Goal: Find specific page/section: Find specific page/section

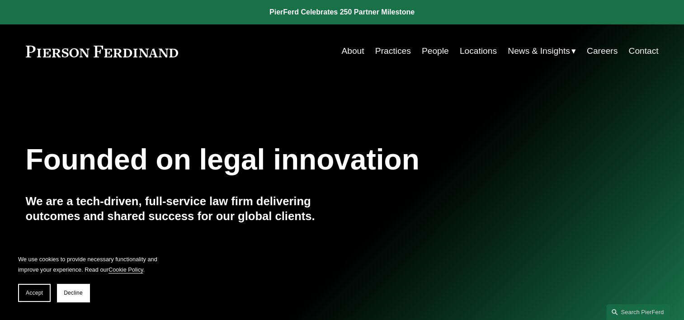
click at [431, 56] on link "People" at bounding box center [435, 50] width 27 height 17
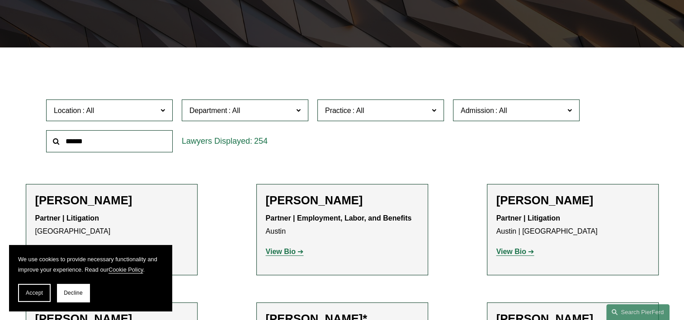
scroll to position [226, 0]
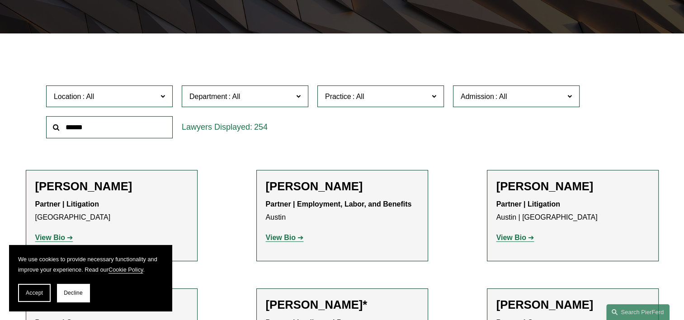
click at [151, 95] on span "Location" at bounding box center [105, 96] width 103 height 12
click at [316, 93] on div "Practice All Antitrust Counseling Appellate Arbitration and Mediation Banking a…" at bounding box center [381, 96] width 136 height 31
click at [267, 81] on div "Department All Corporate Employment, Labor, and Benefits Intellectual Property …" at bounding box center [245, 96] width 136 height 31
click at [358, 95] on span at bounding box center [358, 97] width 14 height 8
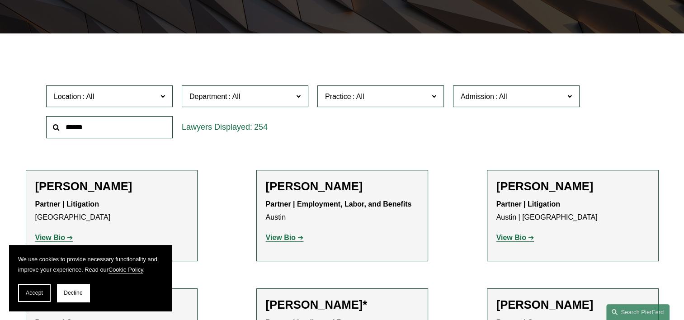
click at [0, 0] on link "Intellectual Property Litigation" at bounding box center [0, 0] width 0 height 0
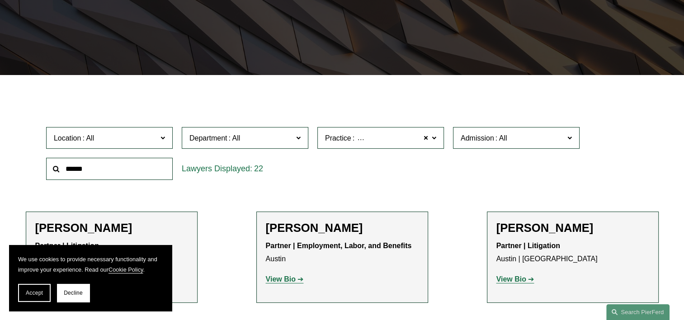
scroll to position [167, 0]
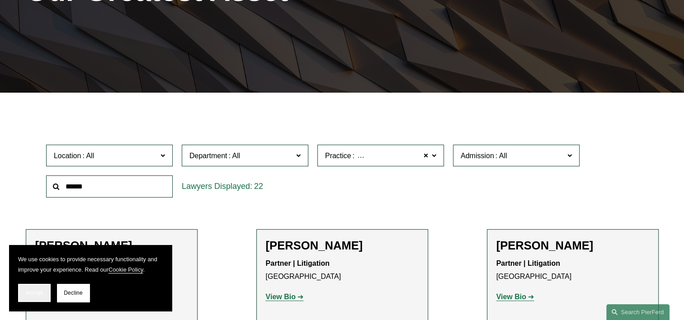
click at [36, 291] on span "Accept" at bounding box center [34, 293] width 17 height 6
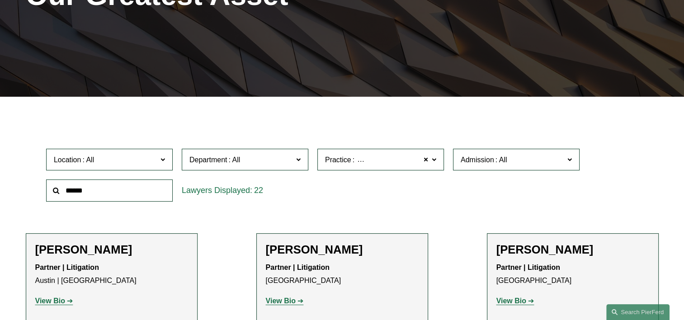
scroll to position [226, 0]
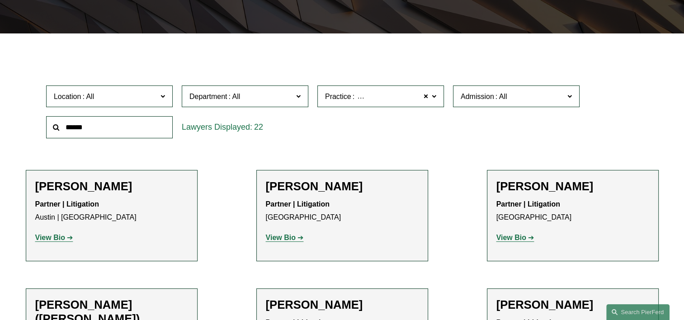
click at [130, 130] on input "text" at bounding box center [109, 127] width 127 height 22
type input "*****"
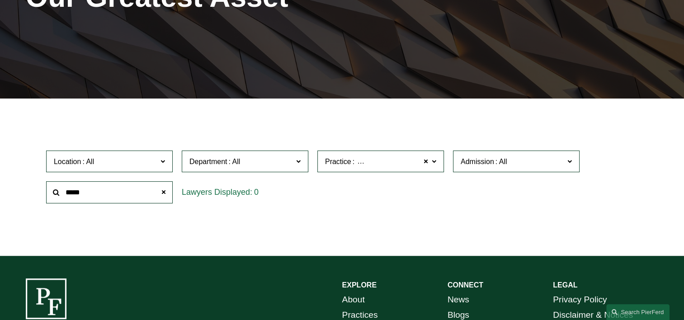
scroll to position [157, 0]
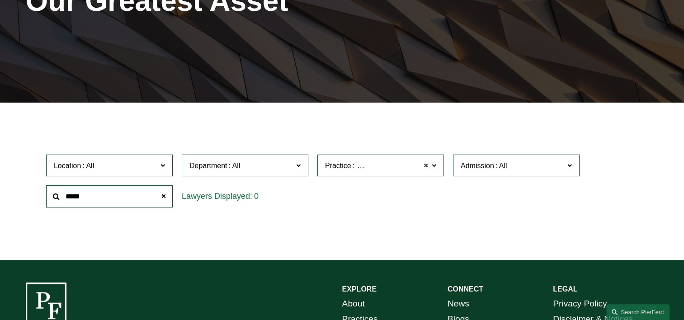
click at [426, 166] on span at bounding box center [425, 165] width 5 height 12
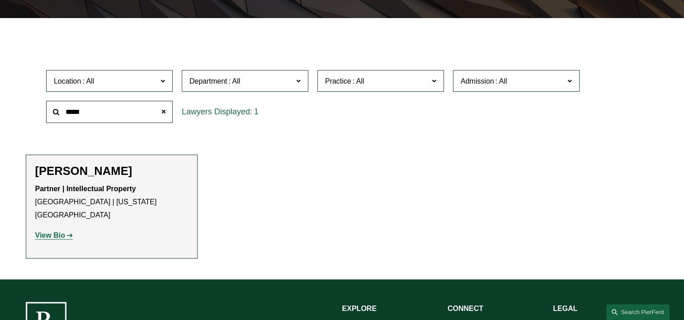
scroll to position [247, 0]
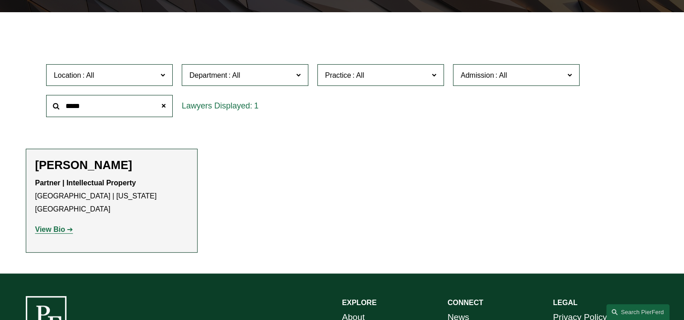
click at [57, 225] on strong "View Bio" at bounding box center [50, 229] width 30 height 8
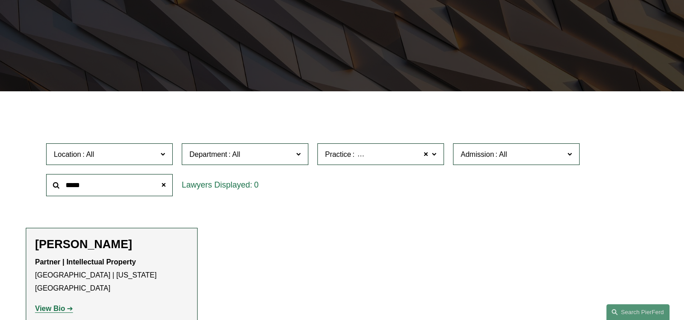
scroll to position [167, 0]
